Goal: Task Accomplishment & Management: Use online tool/utility

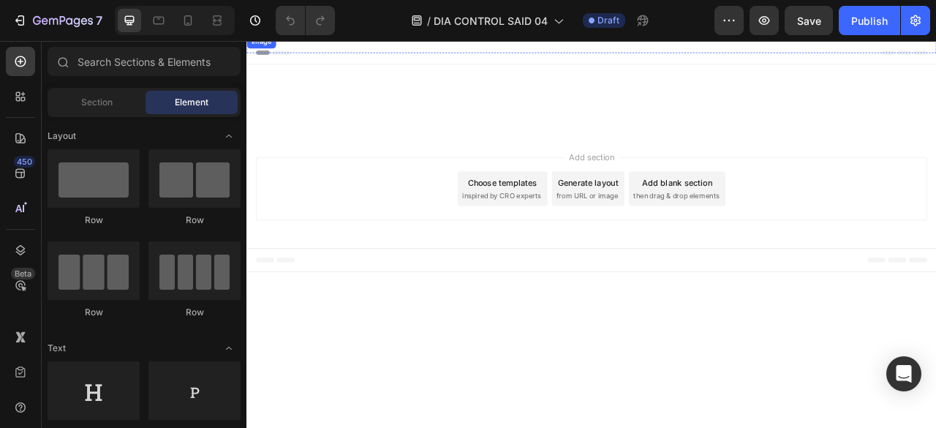
scroll to position [988, 0]
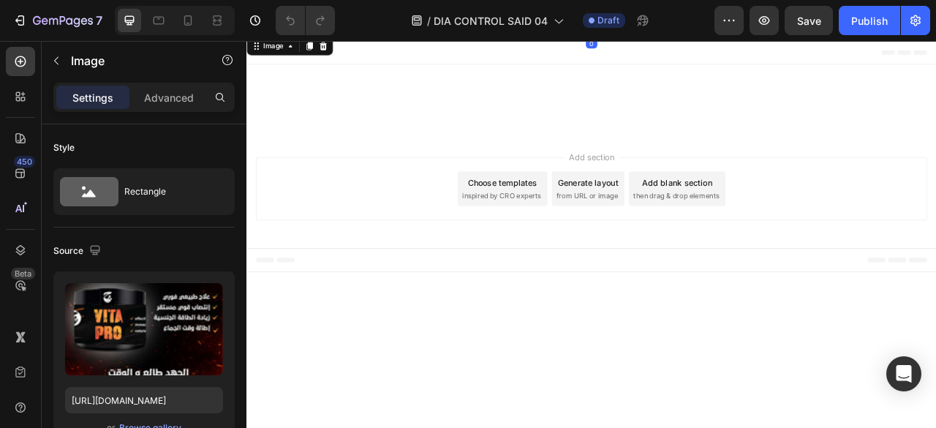
click at [636, 33] on img at bounding box center [684, 33] width 877 height 0
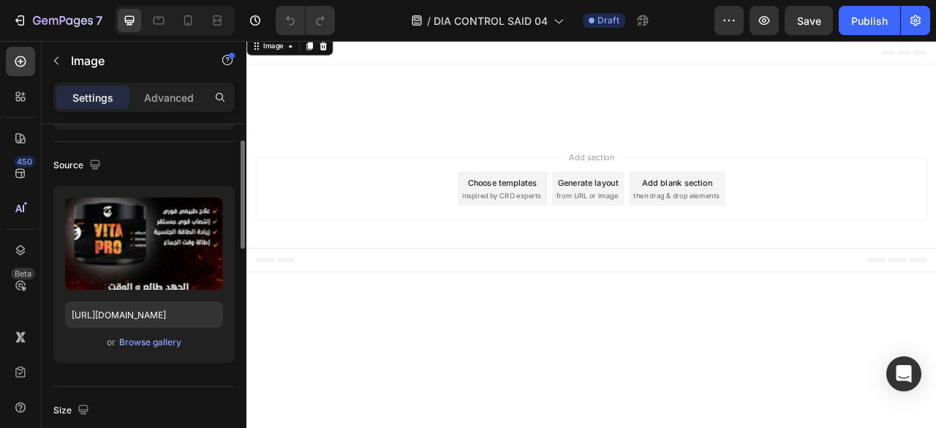
scroll to position [74, 0]
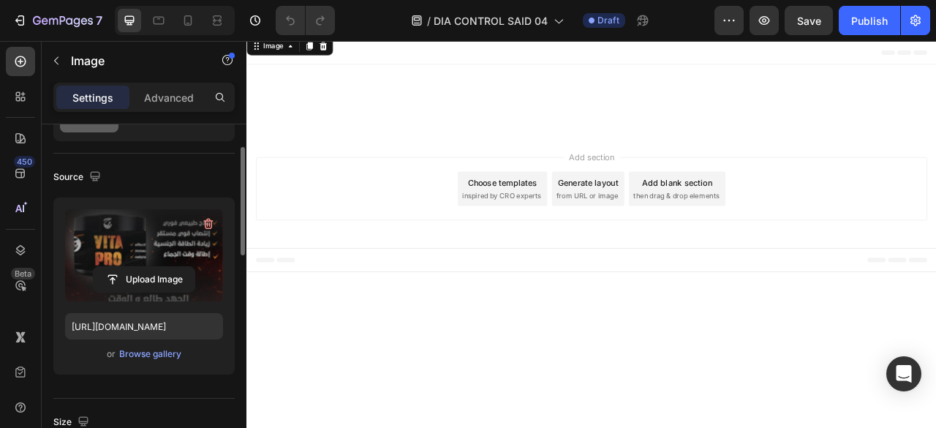
click at [167, 234] on label at bounding box center [144, 255] width 158 height 92
click at [167, 267] on input "file" at bounding box center [144, 279] width 101 height 25
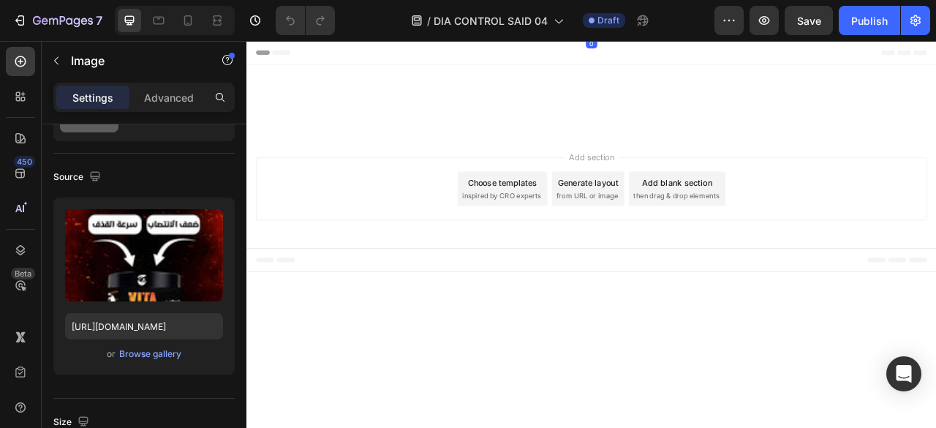
scroll to position [1610, 0]
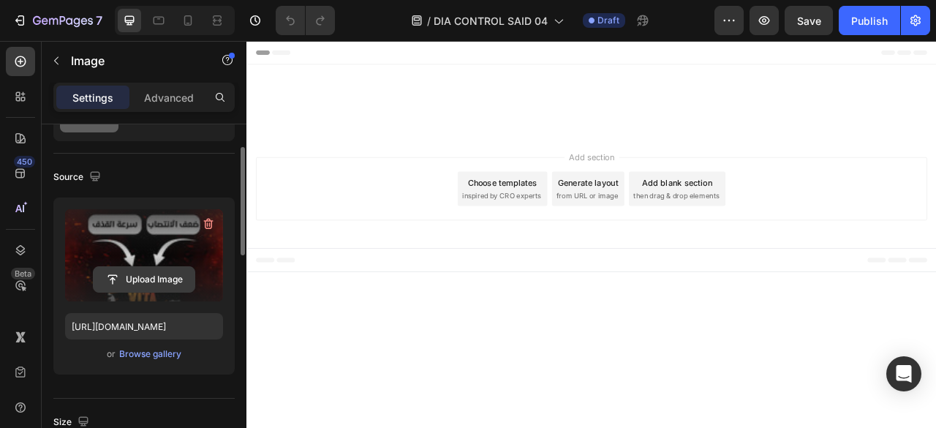
click at [168, 276] on input "file" at bounding box center [144, 279] width 101 height 25
click at [130, 271] on input "file" at bounding box center [144, 279] width 101 height 25
click at [136, 274] on input "file" at bounding box center [144, 279] width 101 height 25
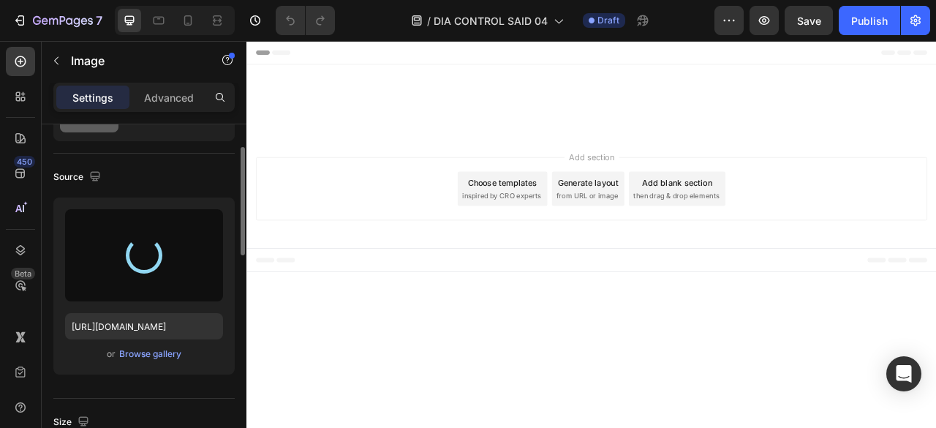
type input "[URL][DOMAIN_NAME]"
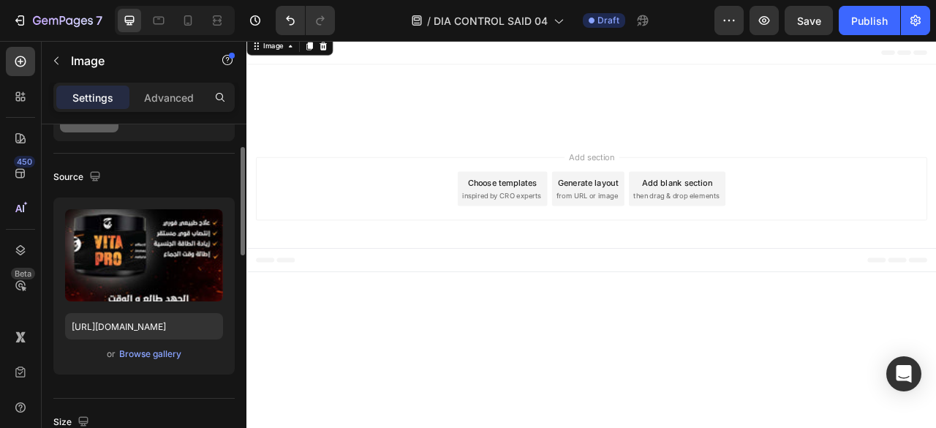
scroll to position [0, 0]
click at [341, 47] on icon at bounding box center [344, 47] width 10 height 10
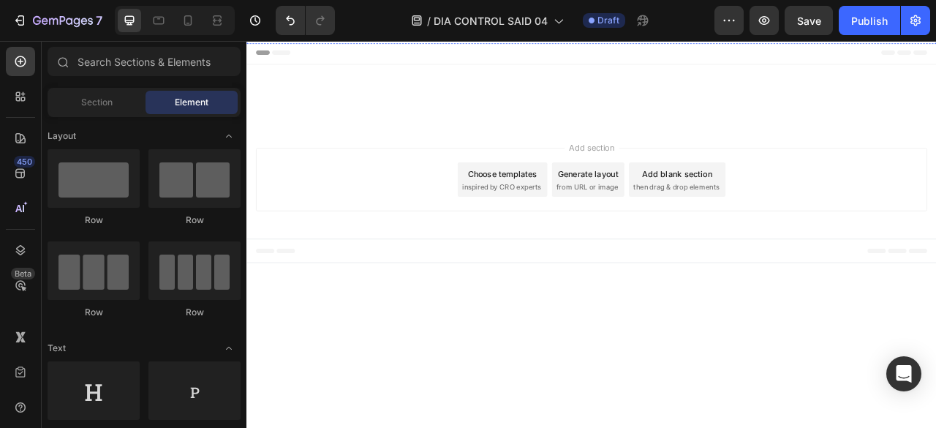
scroll to position [3674, 0]
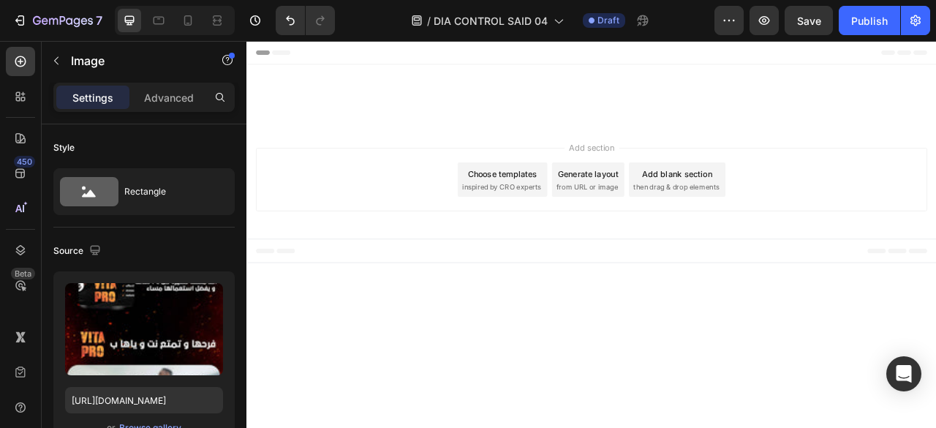
click at [338, 13] on icon at bounding box center [344, 7] width 12 height 12
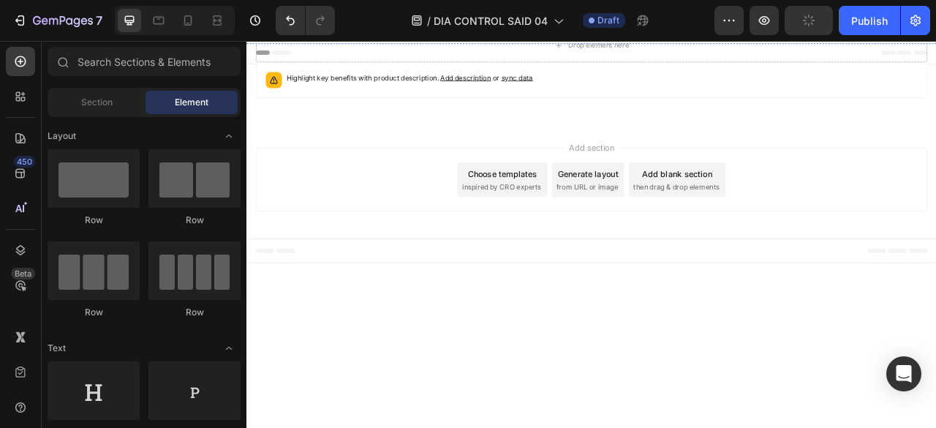
scroll to position [3888, 0]
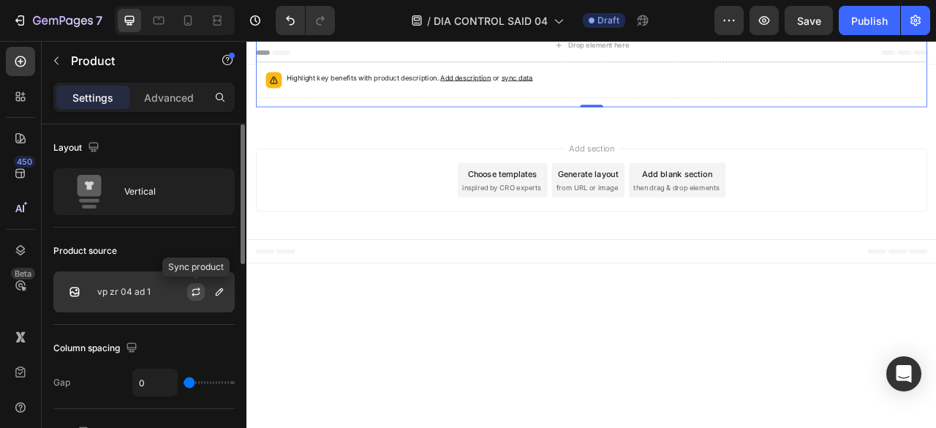
click at [191, 286] on icon "button" at bounding box center [196, 292] width 12 height 12
click at [216, 292] on icon "button" at bounding box center [219, 291] width 7 height 7
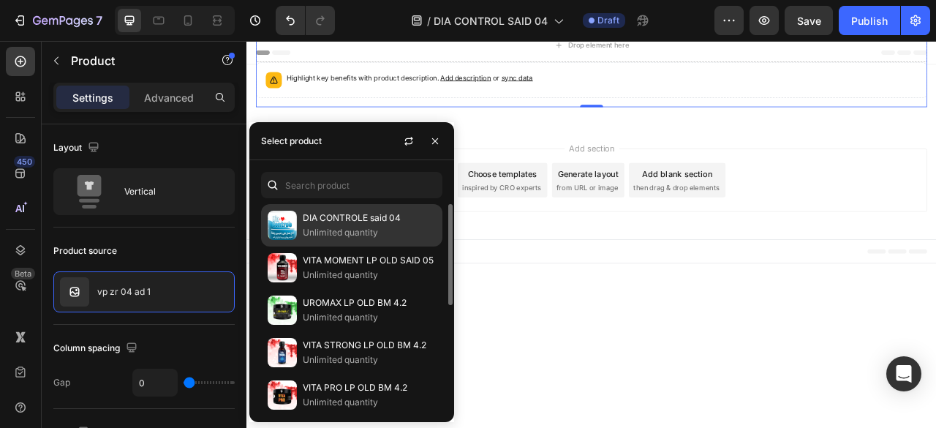
click at [357, 220] on p "DIA CONTROLE said 04" at bounding box center [369, 218] width 133 height 15
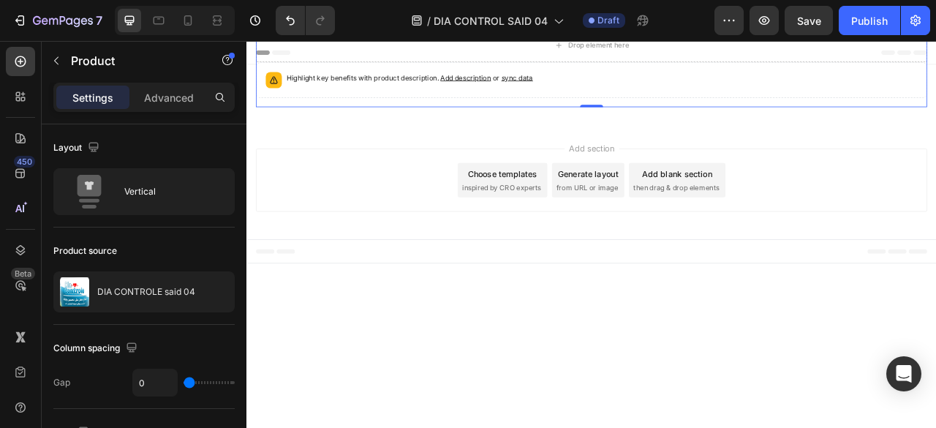
scroll to position [3864, 0]
click at [397, 293] on div "Add section Choose templates inspired by CRO experts Generate layout from URL o…" at bounding box center [684, 220] width 877 height 145
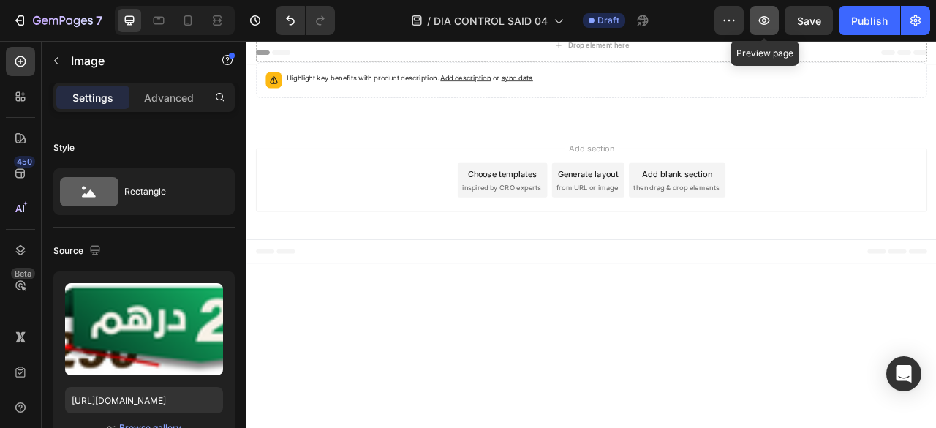
click at [766, 28] on button "button" at bounding box center [763, 20] width 29 height 29
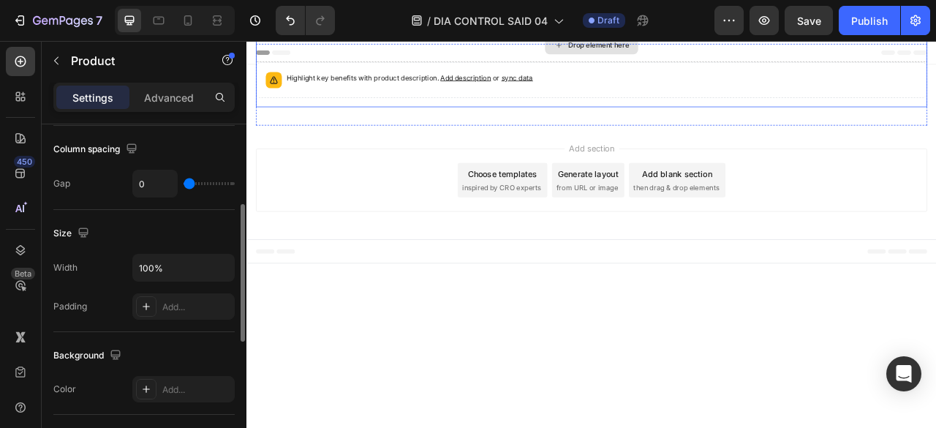
scroll to position [0, 0]
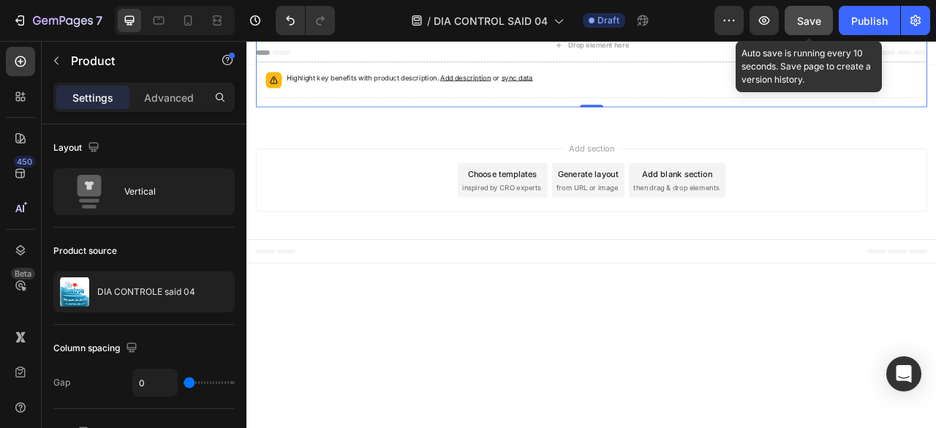
click at [808, 18] on span "Save" at bounding box center [809, 21] width 24 height 12
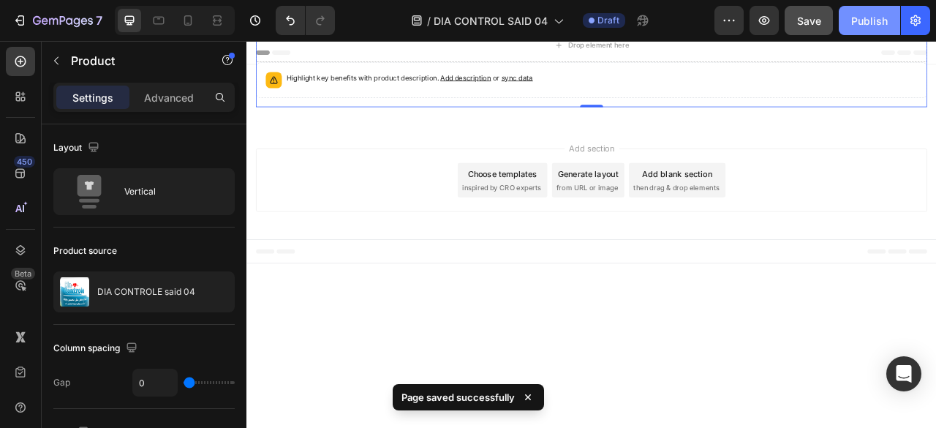
click at [877, 20] on div "Publish" at bounding box center [869, 20] width 37 height 15
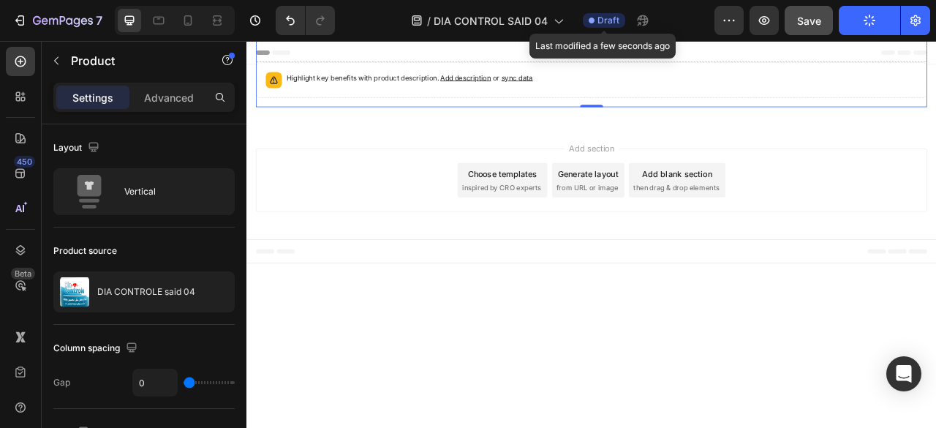
click at [599, 21] on span "Draft" at bounding box center [608, 20] width 22 height 13
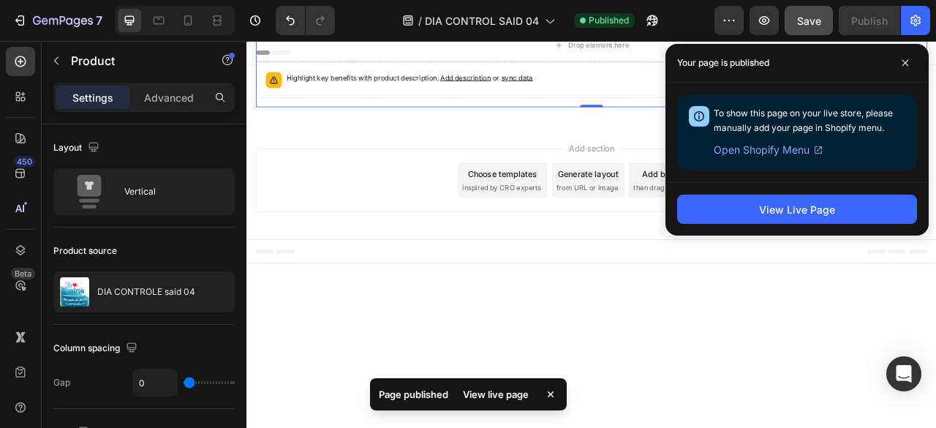
click at [917, 59] on div "Your page is published" at bounding box center [796, 63] width 263 height 39
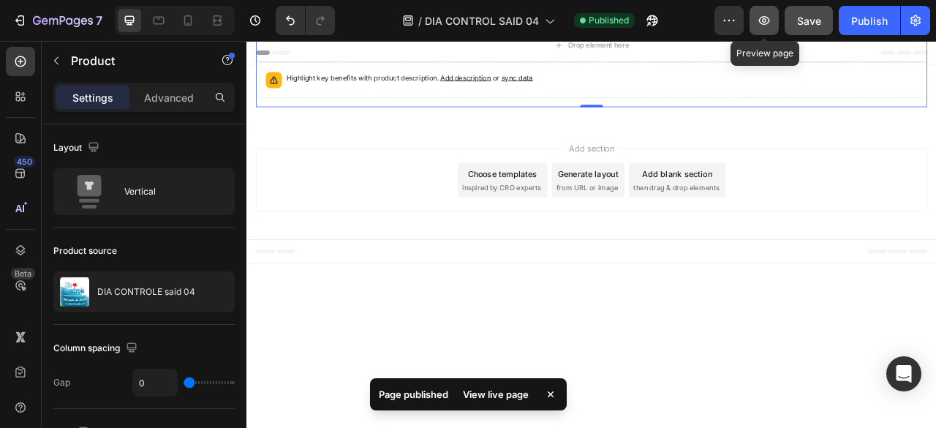
click at [763, 15] on icon "button" at bounding box center [764, 20] width 15 height 15
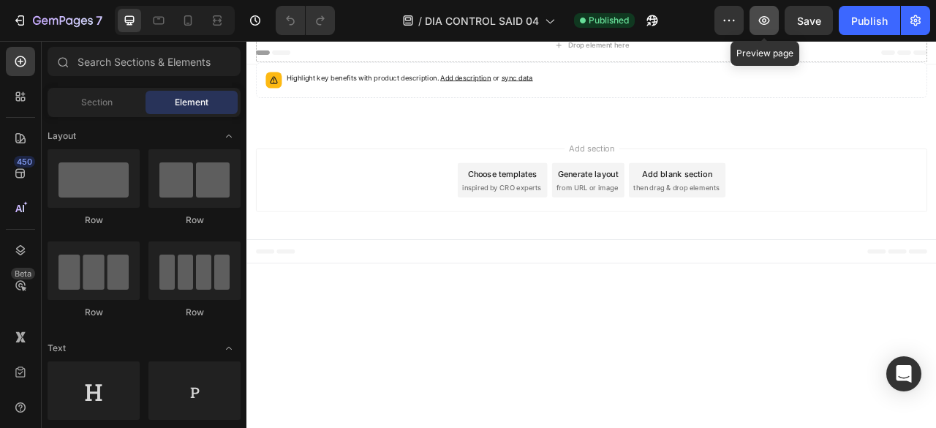
click at [770, 23] on icon "button" at bounding box center [764, 20] width 15 height 15
